Goal: Information Seeking & Learning: Check status

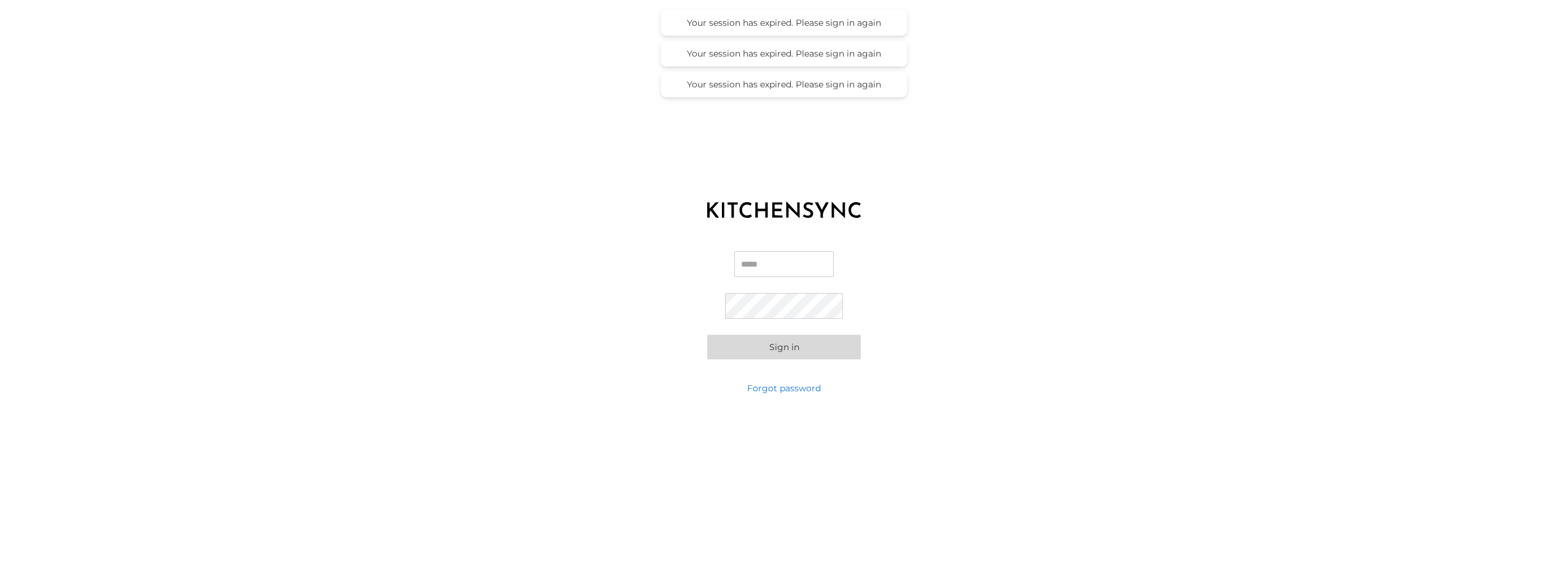
click at [774, 266] on input "Email" at bounding box center [784, 264] width 100 height 26
type input "**********"
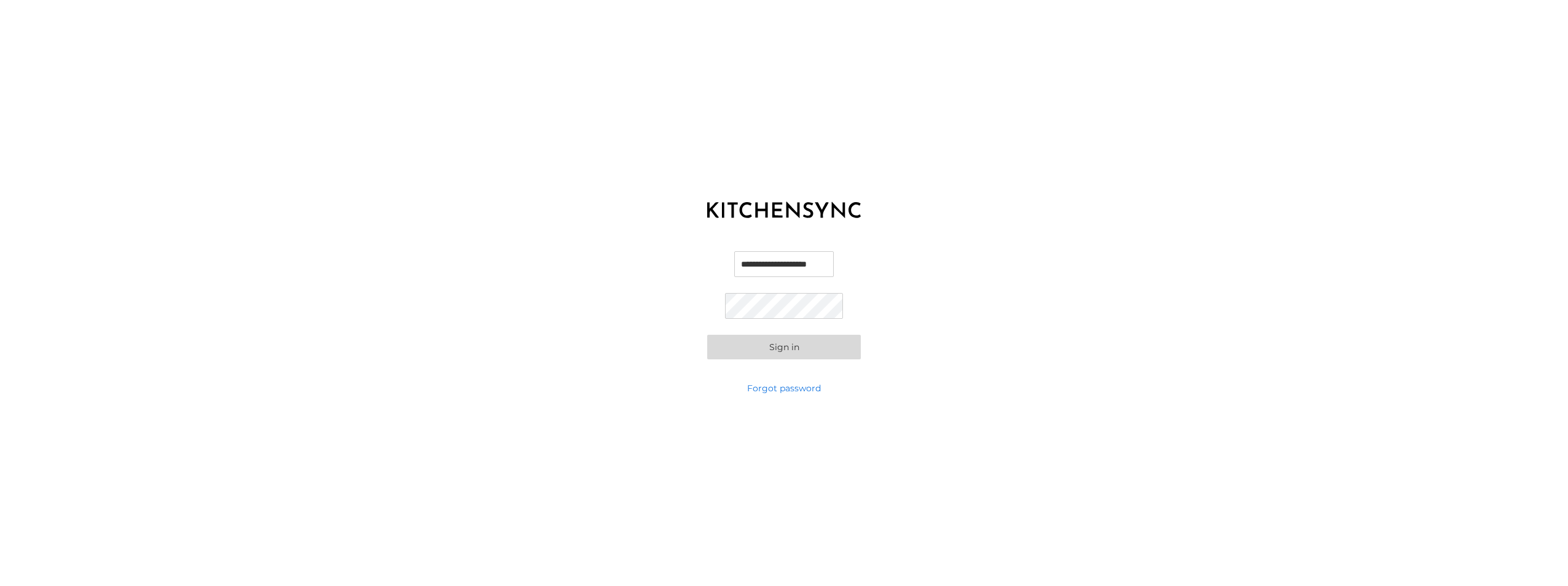
click at [707, 335] on button "Sign in" at bounding box center [784, 347] width 153 height 25
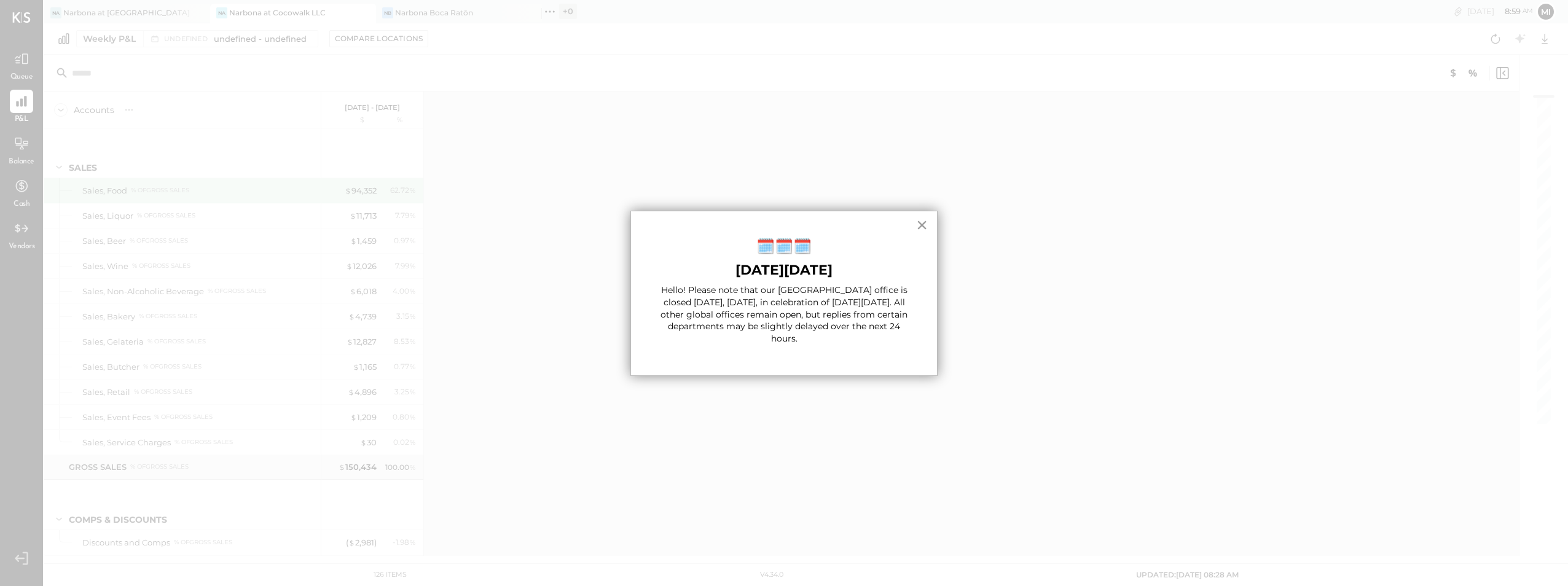
click at [922, 223] on button "×" at bounding box center [921, 224] width 12 height 20
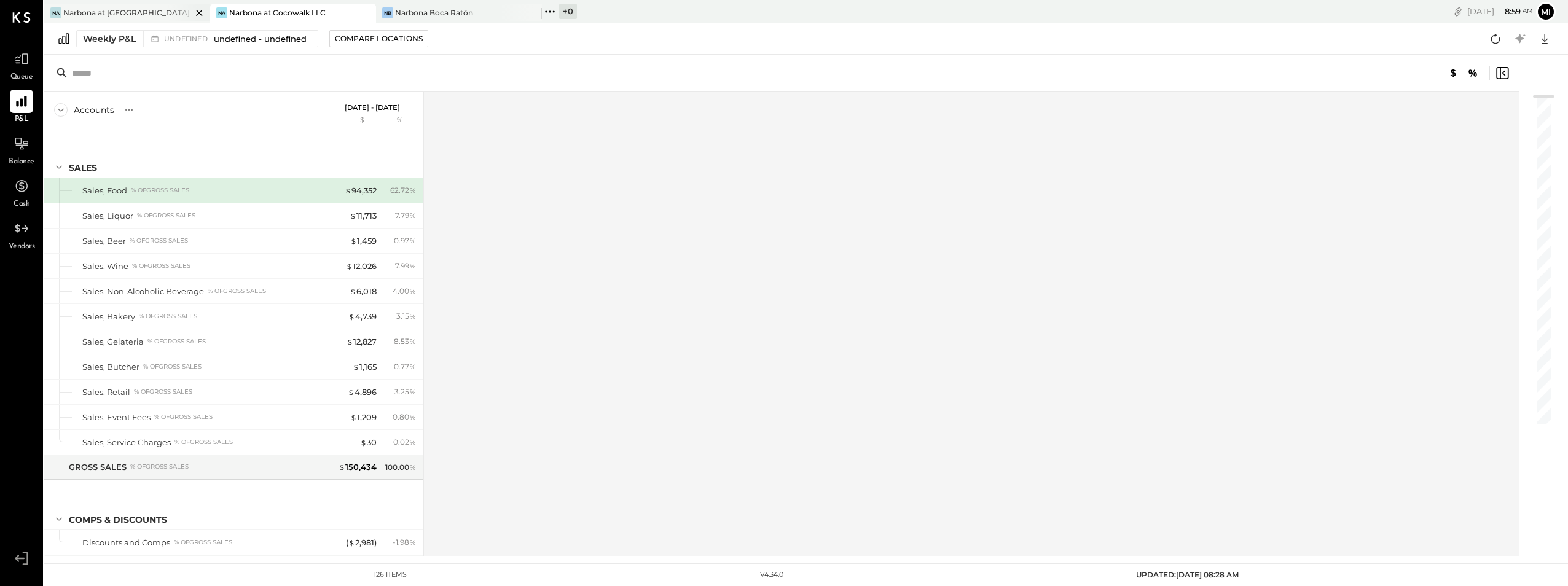
click at [118, 11] on div "Narbona at [GEOGRAPHIC_DATA] LLC" at bounding box center [127, 12] width 128 height 11
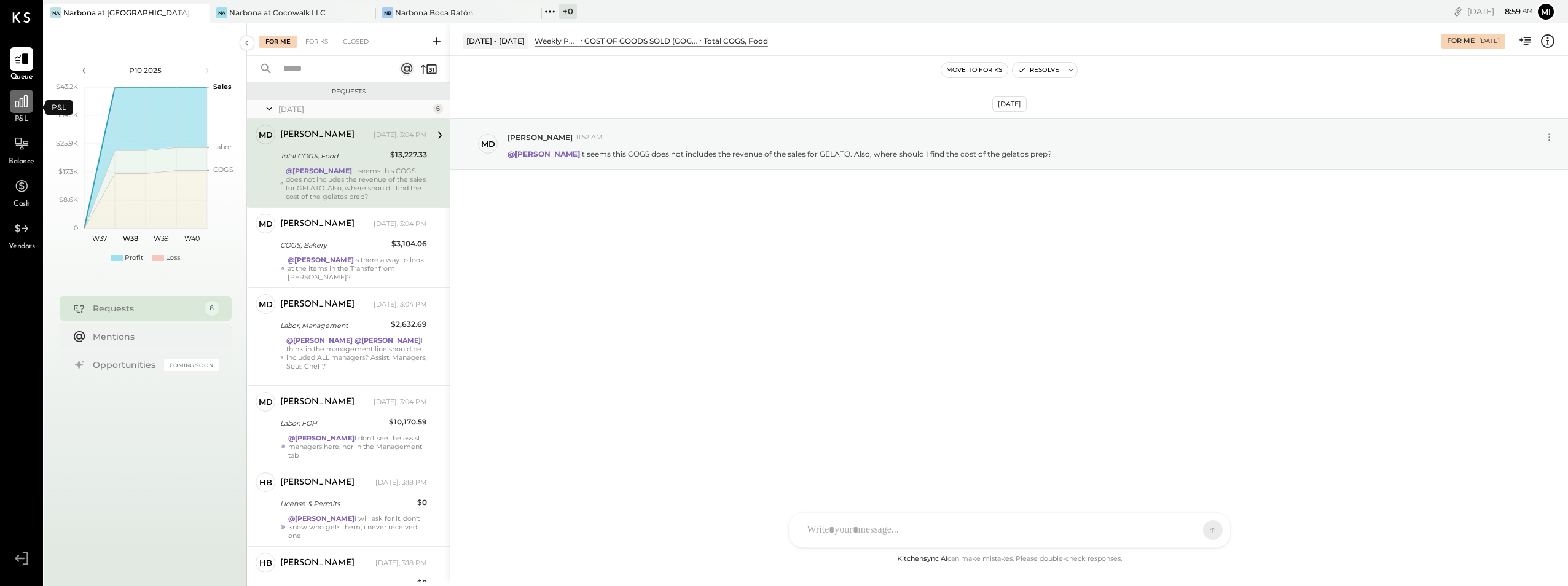
click at [26, 108] on icon at bounding box center [21, 102] width 16 height 16
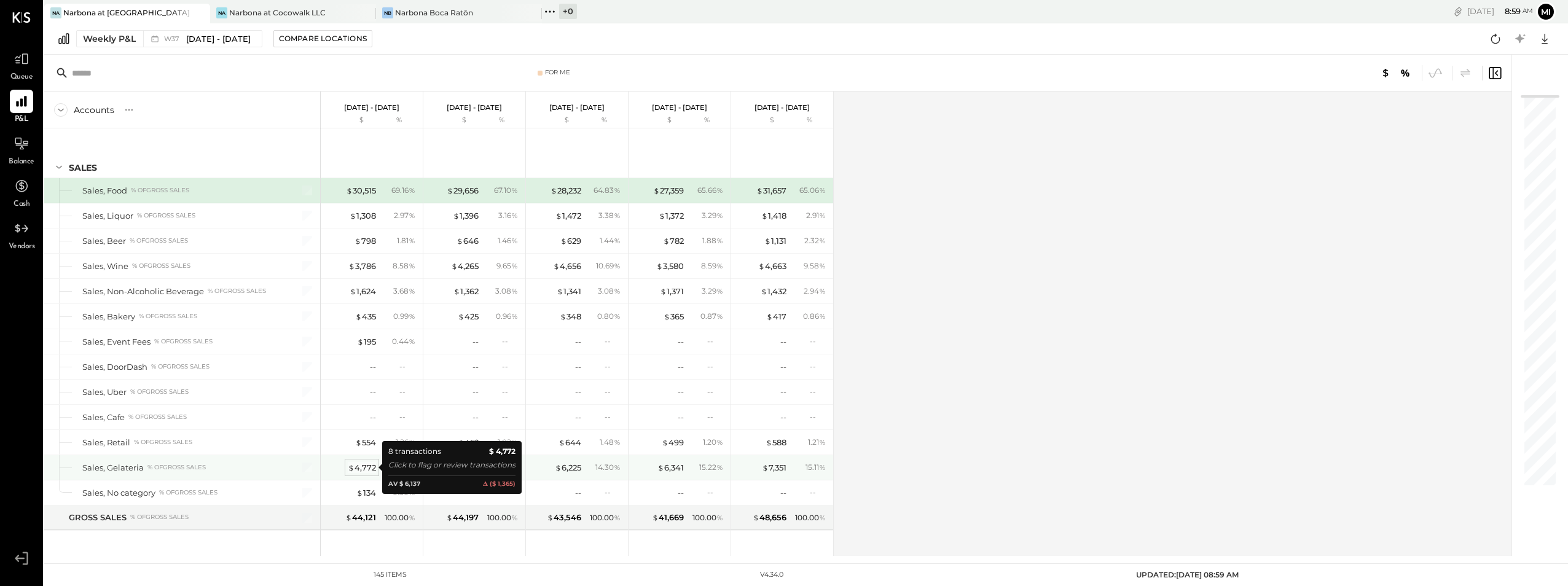
click at [360, 466] on div "$ 4,772" at bounding box center [362, 468] width 29 height 12
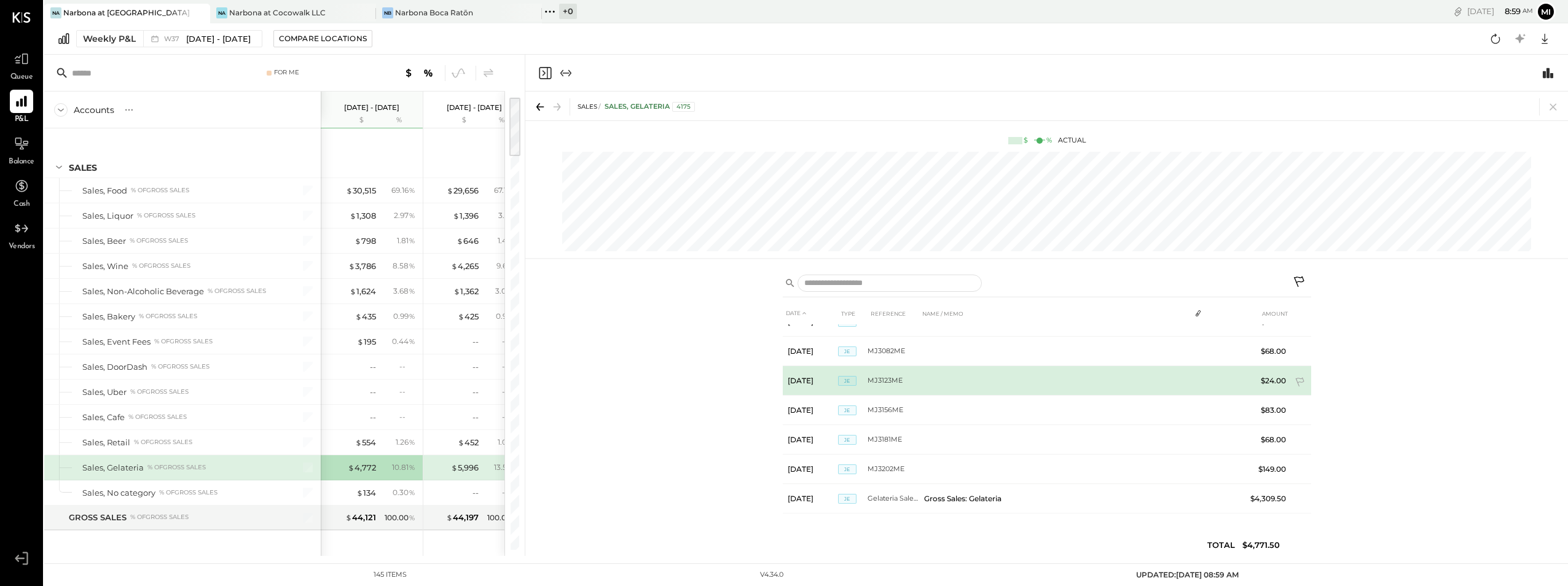
scroll to position [48, 0]
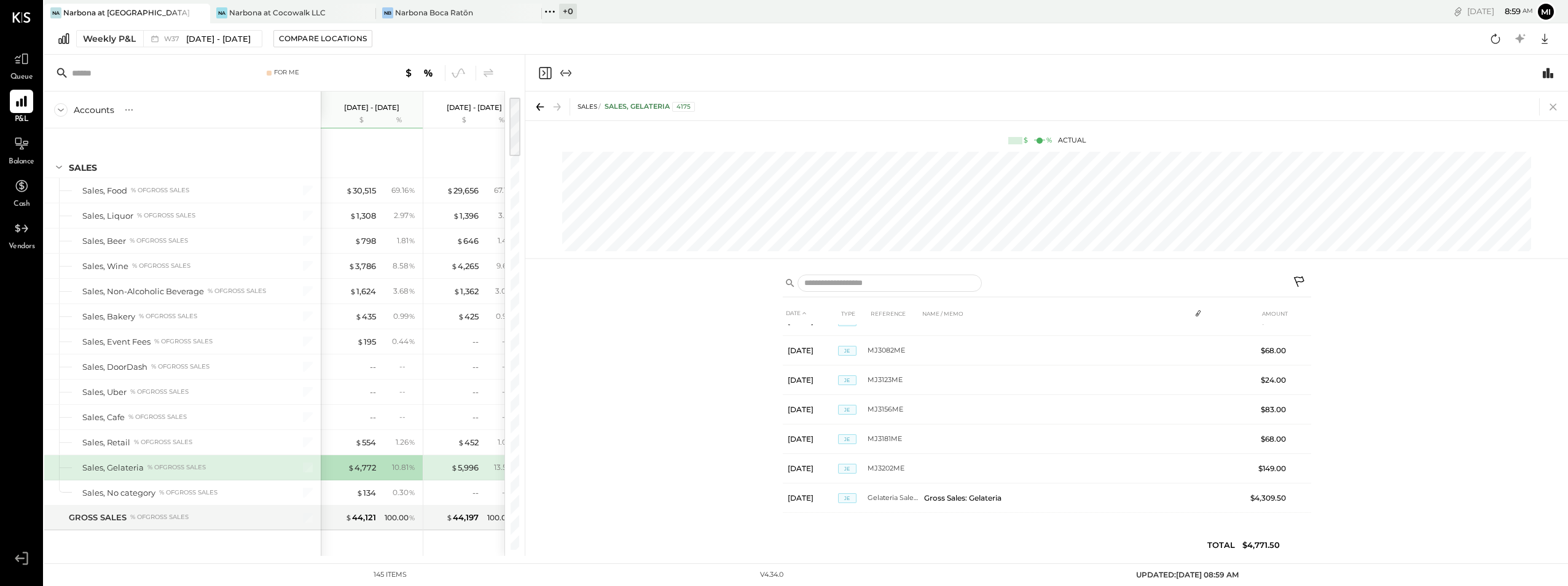
click at [1553, 109] on icon at bounding box center [1553, 106] width 17 height 17
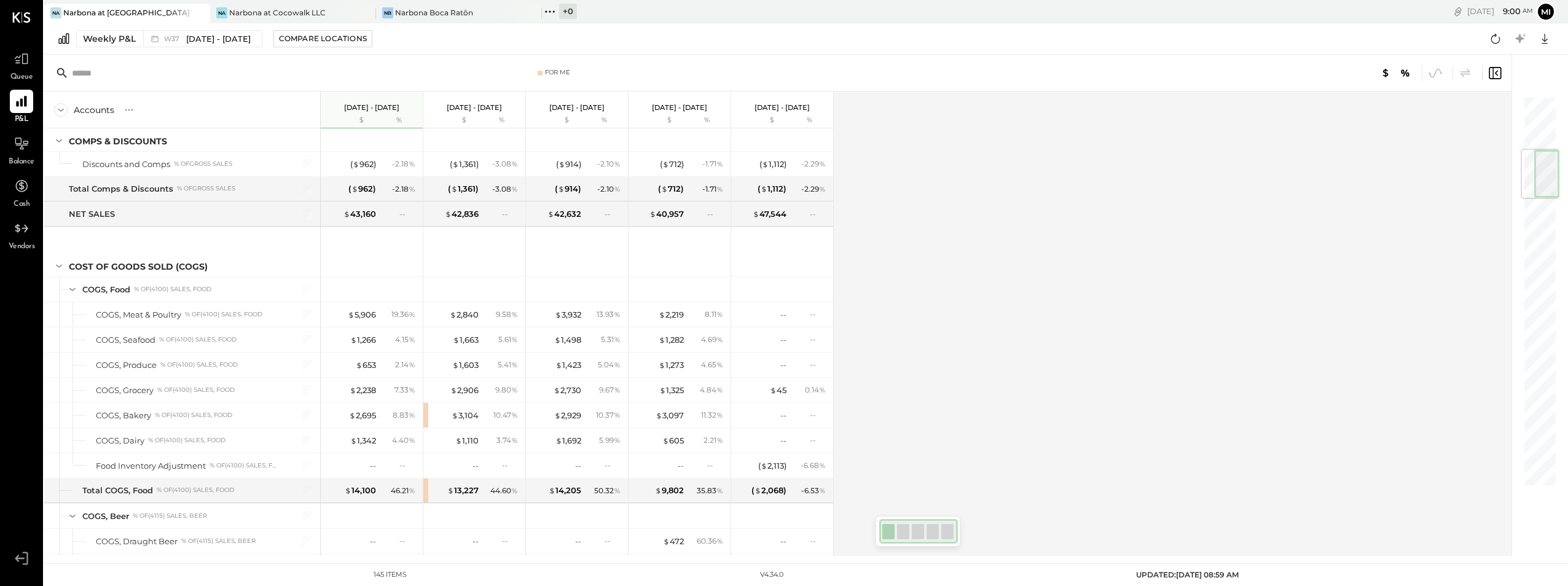
scroll to position [434, 0]
drag, startPoint x: 1535, startPoint y: 111, endPoint x: 1534, endPoint y: 165, distance: 54.0
click at [1534, 165] on div at bounding box center [1539, 174] width 38 height 51
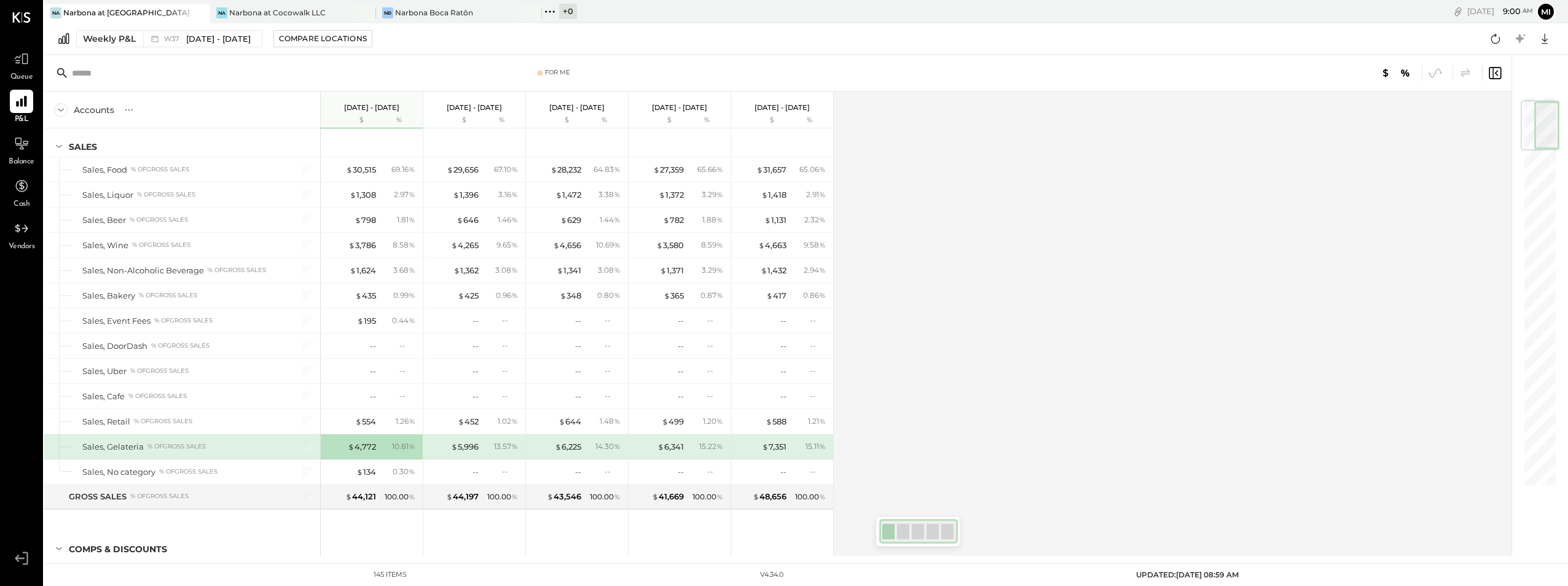
scroll to position [0, 0]
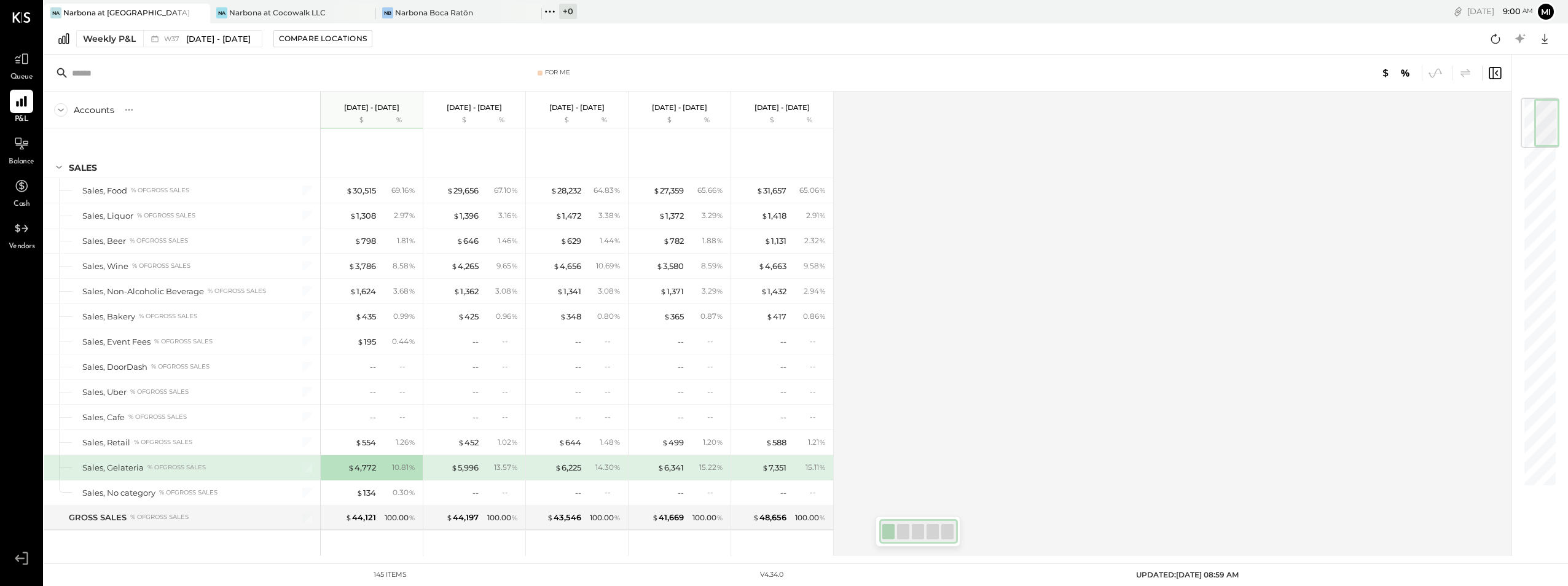
drag, startPoint x: 1534, startPoint y: 165, endPoint x: 1535, endPoint y: 110, distance: 55.0
click at [1535, 110] on div at bounding box center [1539, 123] width 38 height 51
click at [1535, 116] on div at bounding box center [1539, 120] width 38 height 51
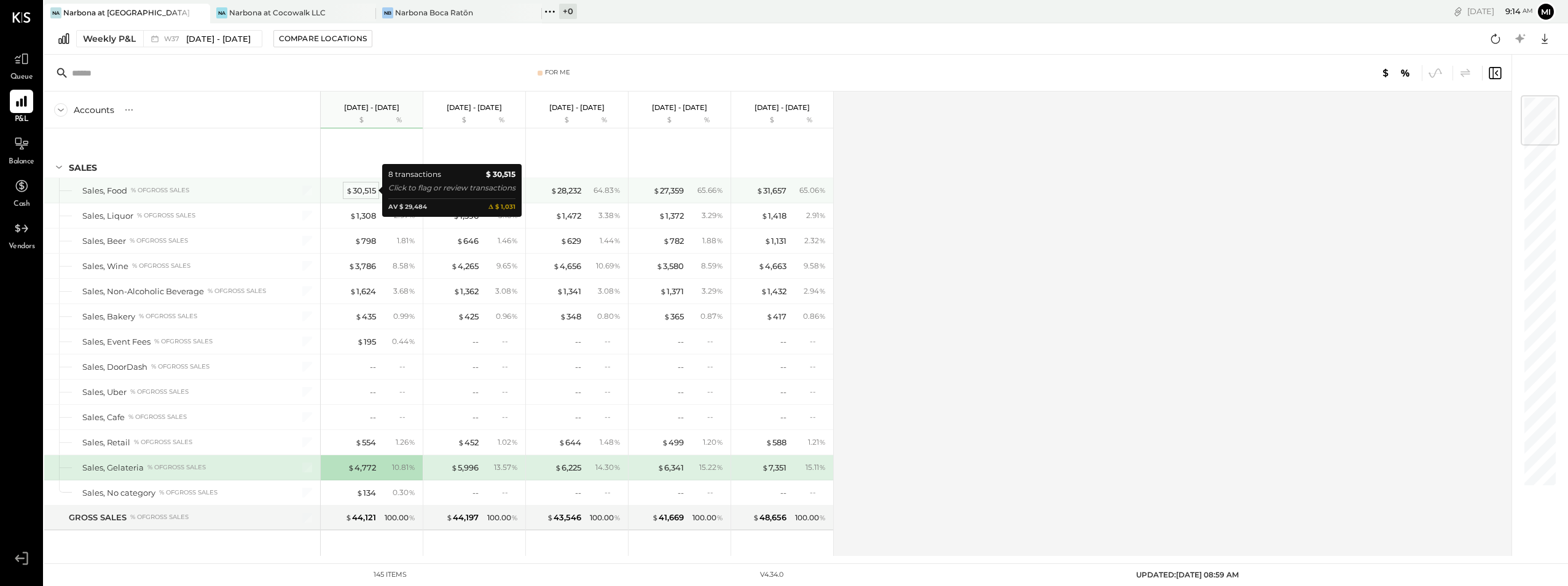
click at [363, 187] on div "$ 30,515" at bounding box center [361, 191] width 30 height 12
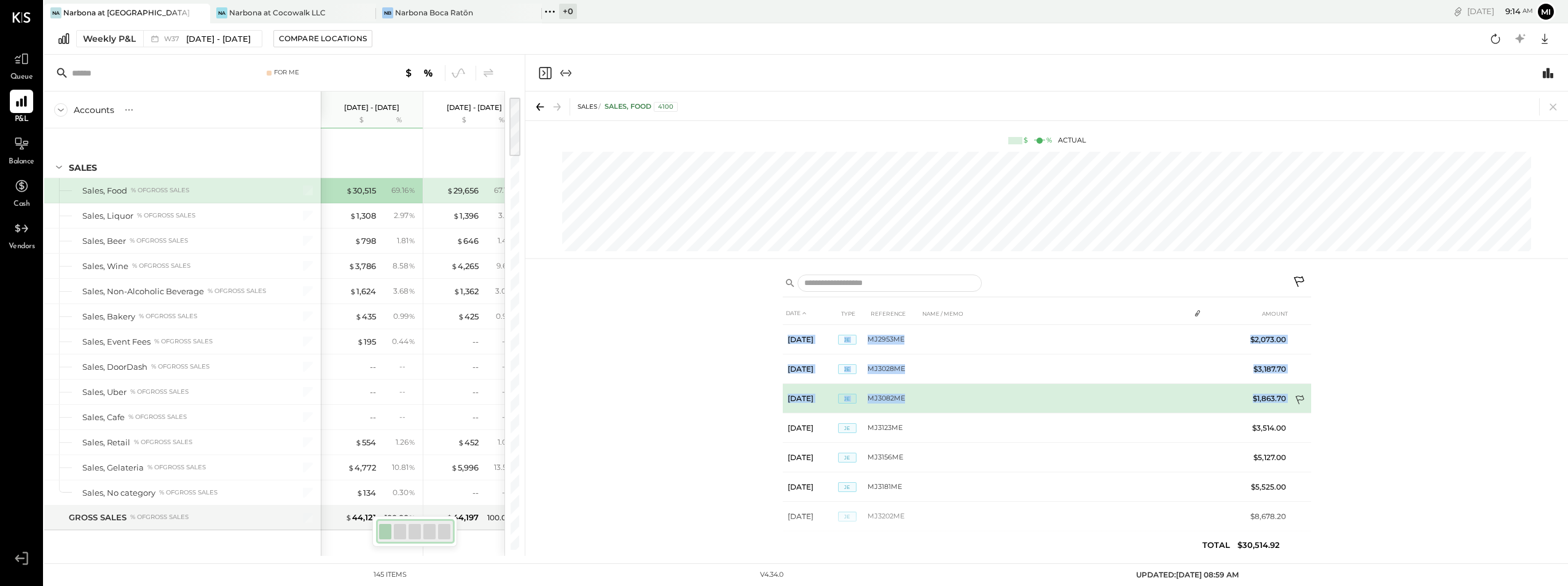
drag, startPoint x: 1311, startPoint y: 321, endPoint x: 1306, endPoint y: 404, distance: 83.2
click at [1306, 404] on div "DATE TYPE REFERENCE NAME / MEMO AMOUNT [DATE] JE MJ2953ME $2,073.00 [DATE] JE M…" at bounding box center [1047, 432] width 528 height 260
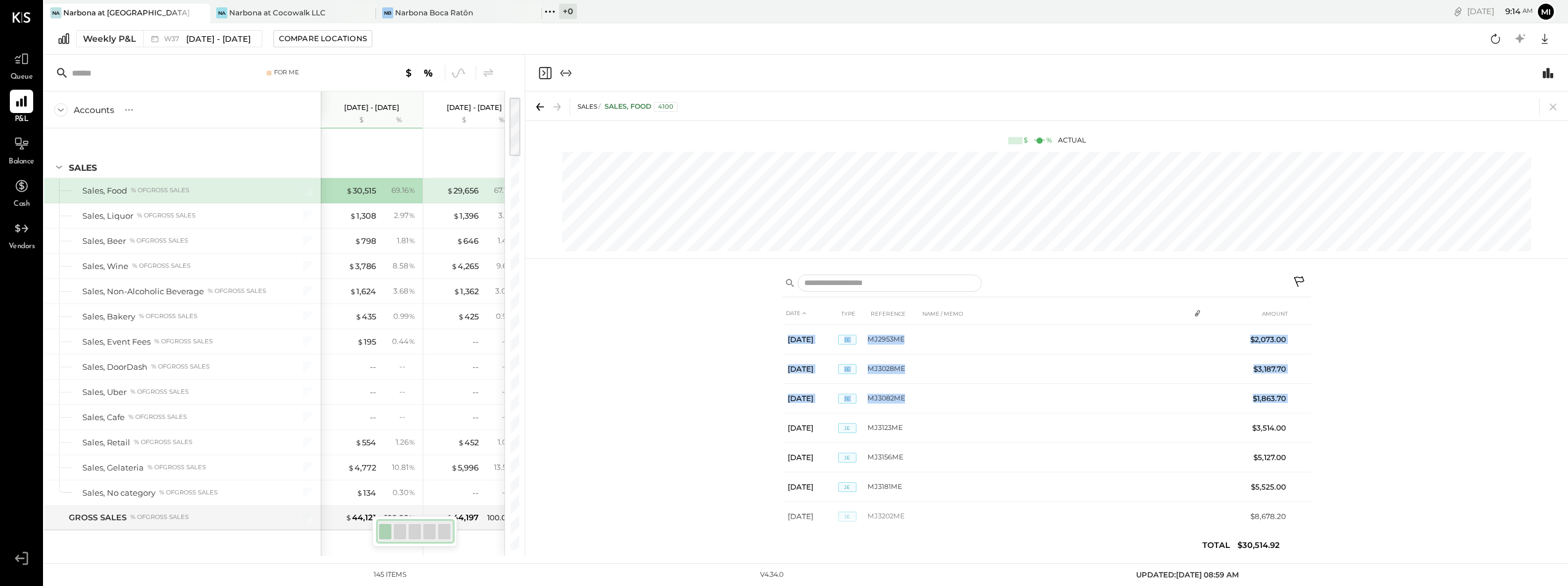
drag, startPoint x: 1306, startPoint y: 404, endPoint x: 1507, endPoint y: 398, distance: 201.1
click at [1507, 398] on div "DATE TYPE REFERENCE NAME / MEMO AMOUNT [DATE] JE MJ2953ME $2,073.00 [DATE] JE M…" at bounding box center [1047, 411] width 1042 height 289
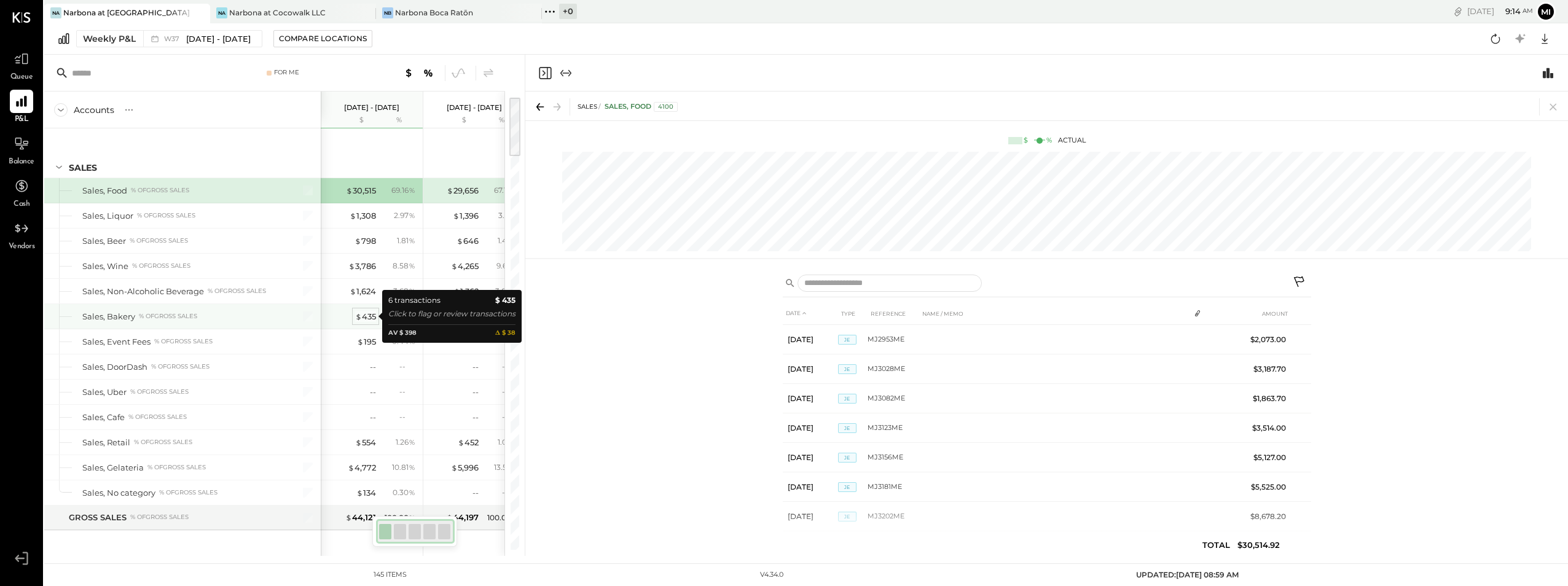
click at [363, 315] on div "$ 435" at bounding box center [365, 316] width 20 height 12
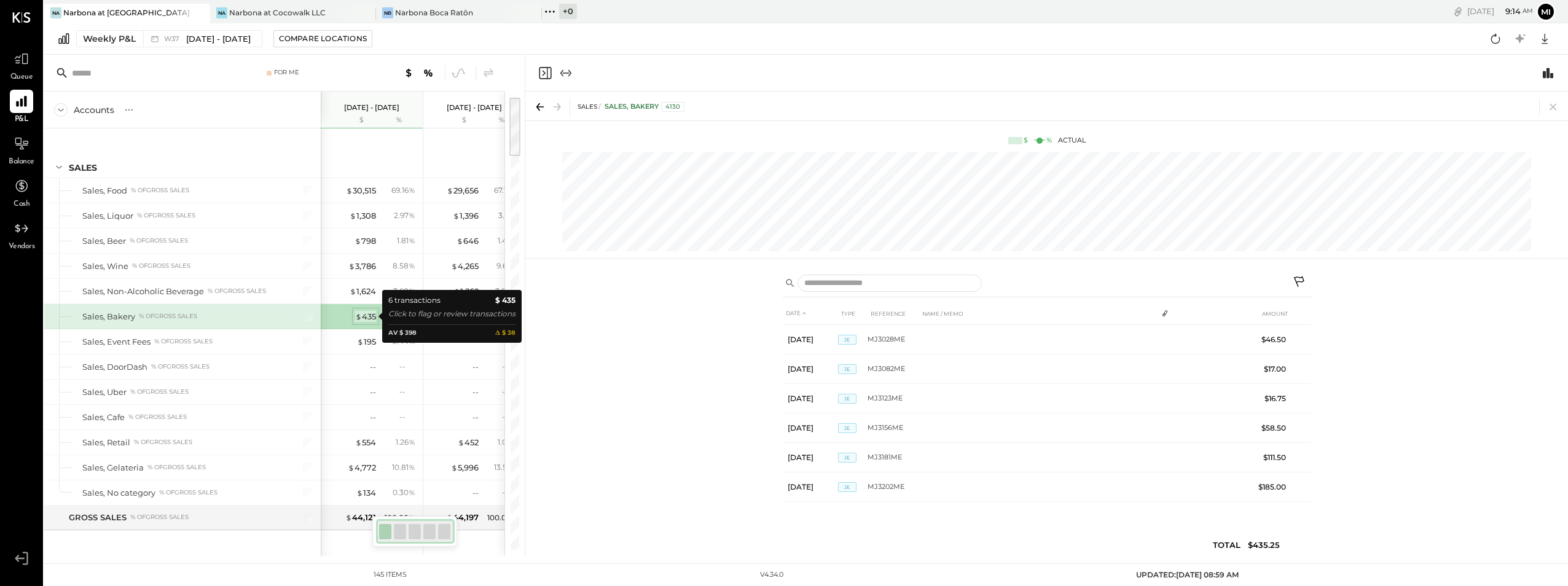
click at [363, 315] on div "$ 435" at bounding box center [365, 316] width 20 height 12
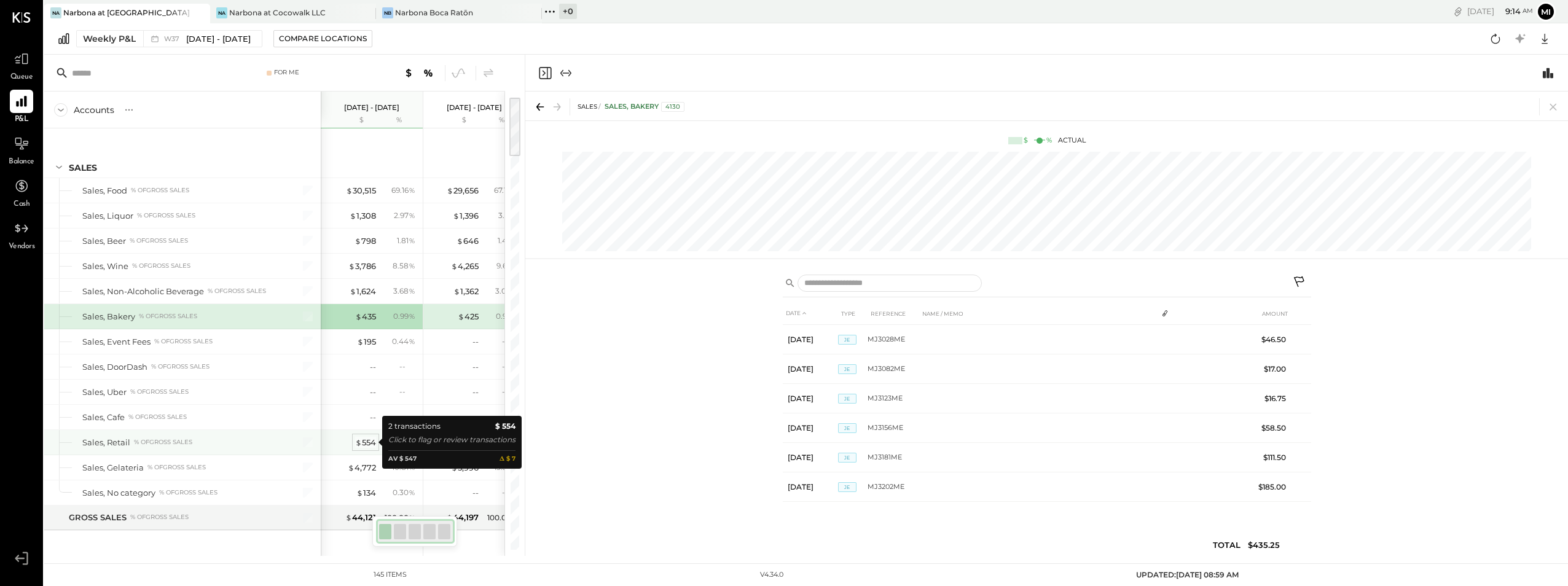
click at [367, 441] on div "$ 554" at bounding box center [365, 442] width 20 height 12
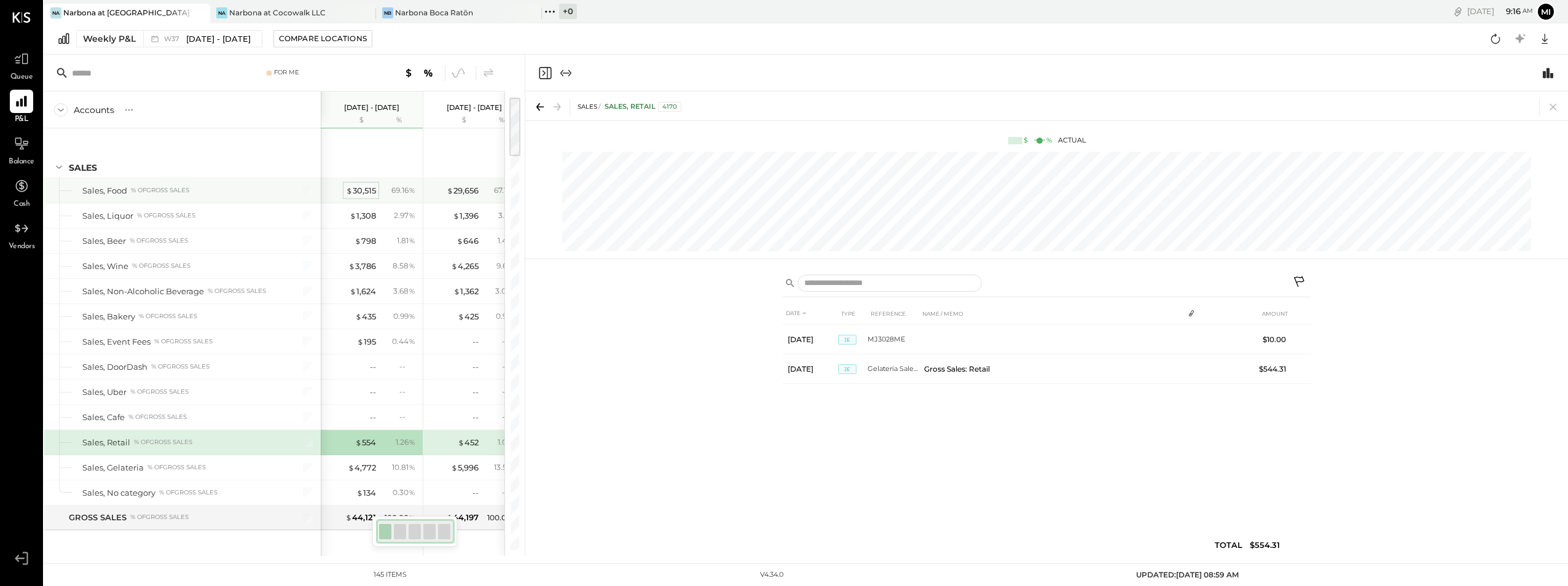
click at [354, 191] on div "$ 30,515" at bounding box center [361, 191] width 30 height 12
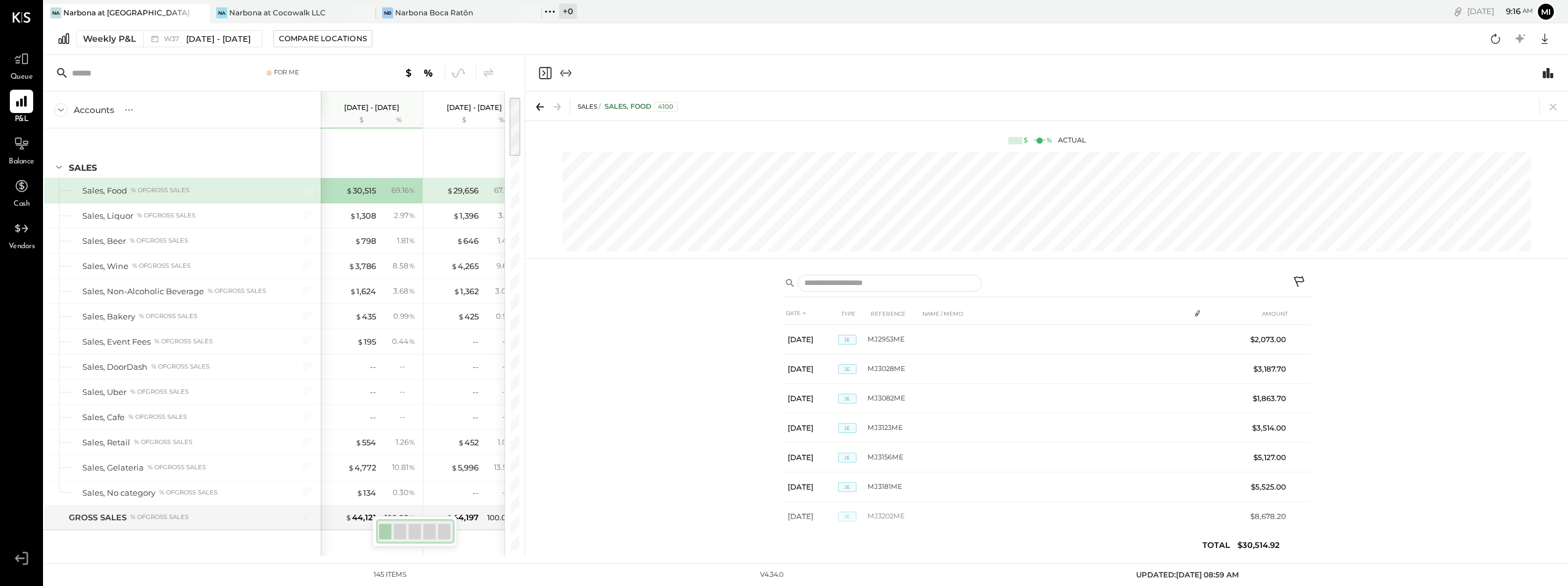
drag, startPoint x: 1311, startPoint y: 350, endPoint x: 1315, endPoint y: 391, distance: 41.2
click at [1315, 391] on div "DATE TYPE REFERENCE NAME / MEMO AMOUNT [DATE] JE MJ2953ME $2,073.00 [DATE] JE M…" at bounding box center [1047, 411] width 1042 height 289
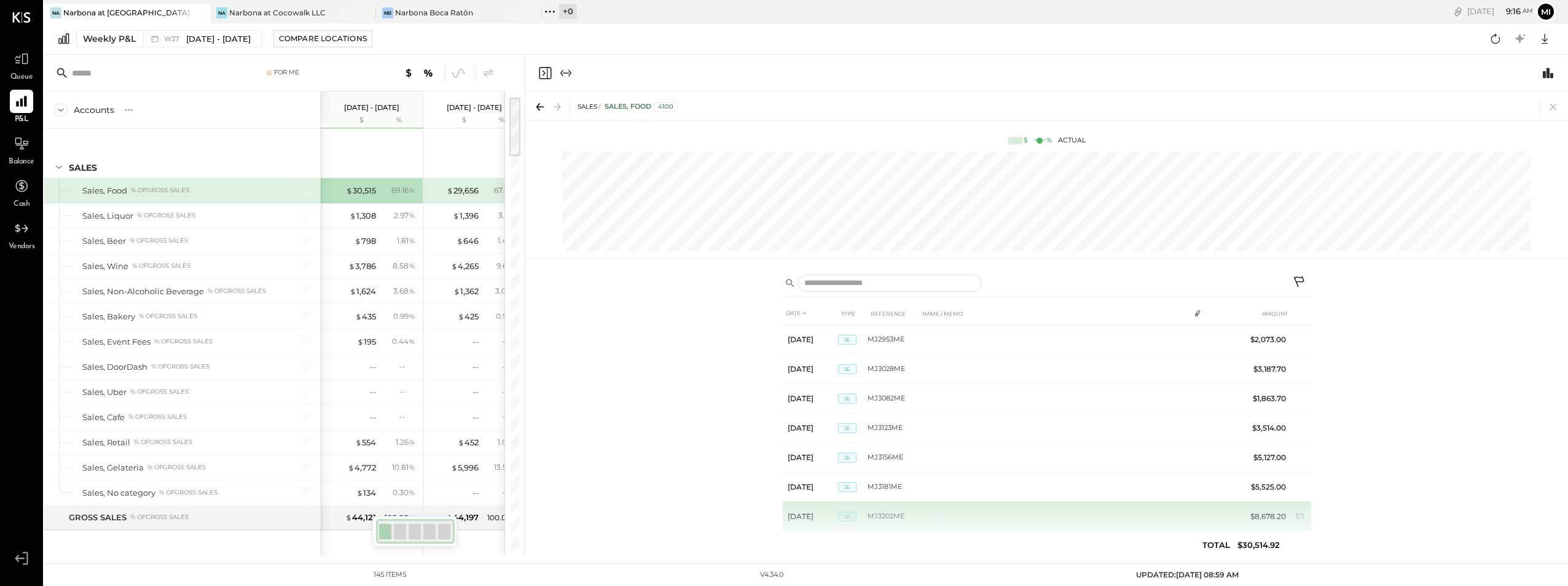
click at [1262, 517] on td "$8,678.20" at bounding box center [1267, 516] width 47 height 29
click at [899, 517] on td "MJ3202ME" at bounding box center [894, 516] width 52 height 29
